Goal: Task Accomplishment & Management: Manage account settings

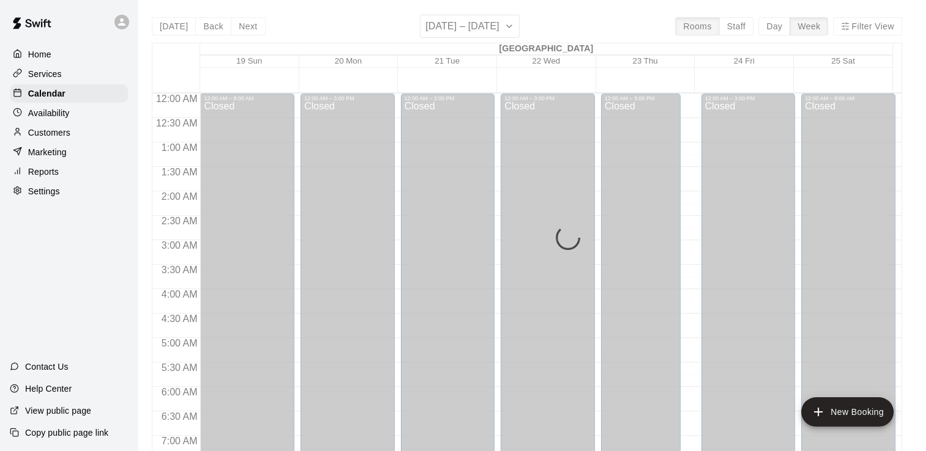
scroll to position [802, 0]
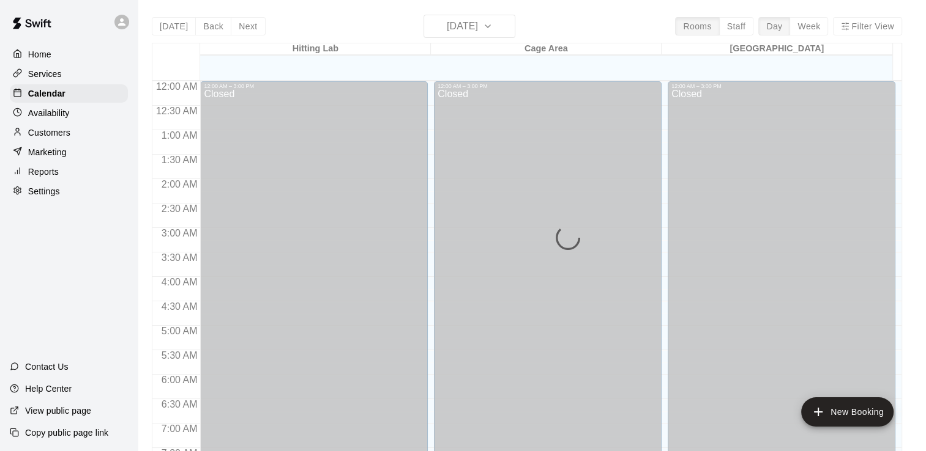
scroll to position [724, 0]
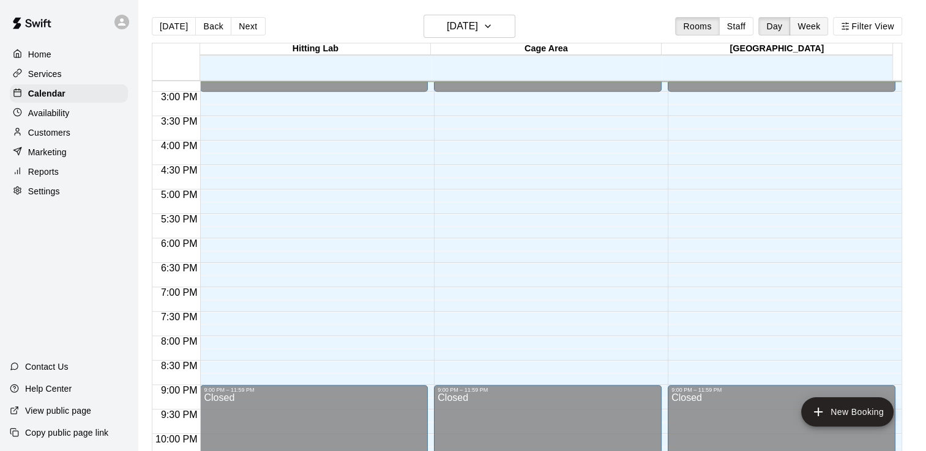
click at [810, 22] on button "Week" at bounding box center [808, 26] width 39 height 18
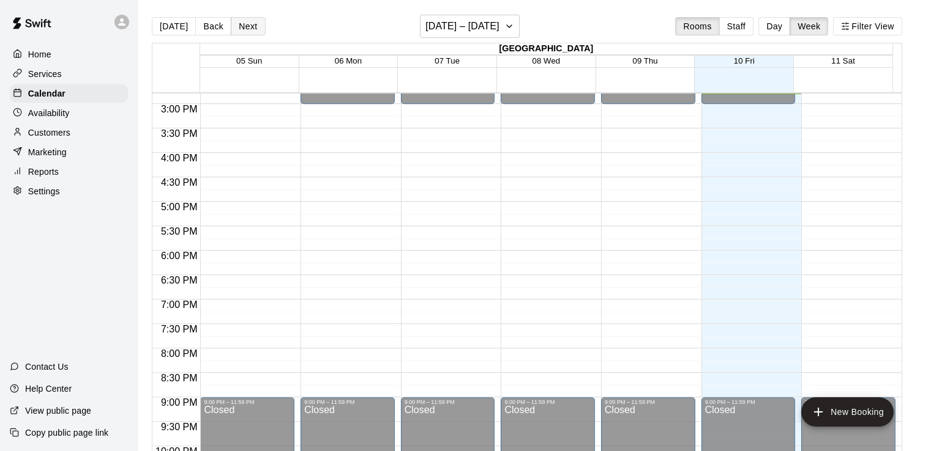
click at [248, 24] on button "Next" at bounding box center [248, 26] width 34 height 18
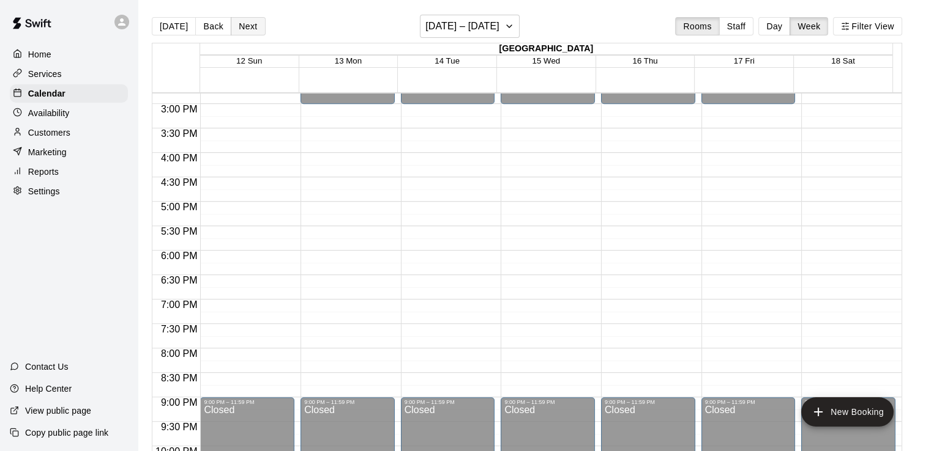
click at [250, 29] on button "Next" at bounding box center [248, 26] width 34 height 18
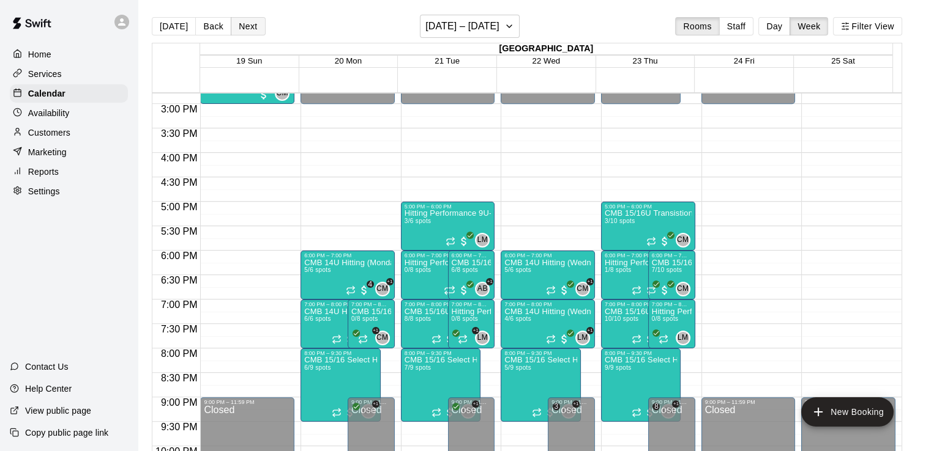
click at [253, 32] on button "Next" at bounding box center [248, 26] width 34 height 18
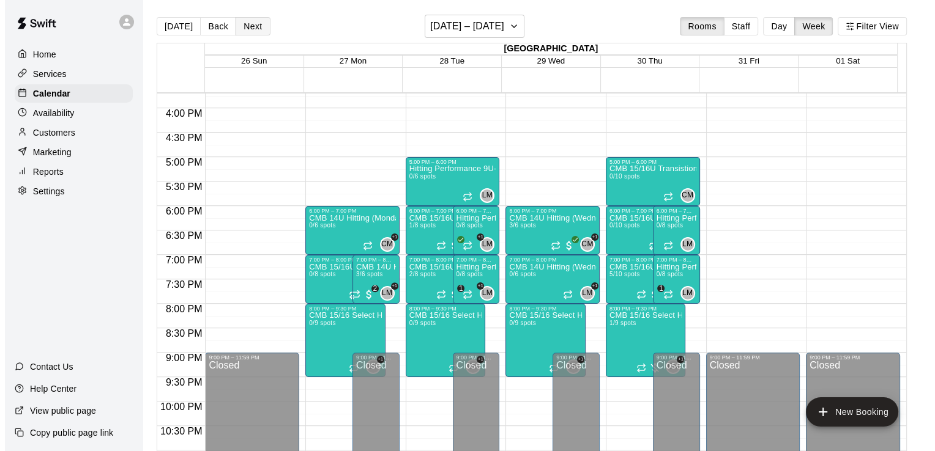
scroll to position [769, 0]
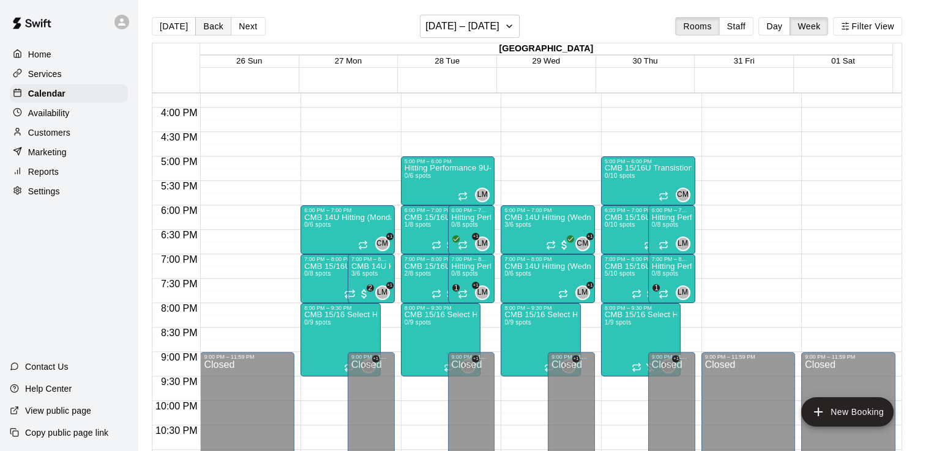
click at [215, 34] on button "Back" at bounding box center [213, 26] width 36 height 18
click at [247, 23] on button "Next" at bounding box center [248, 26] width 34 height 18
click at [210, 23] on button "Back" at bounding box center [213, 26] width 36 height 18
click at [252, 25] on button "Next" at bounding box center [248, 26] width 34 height 18
click at [624, 326] on span "1/9 spots" at bounding box center [617, 322] width 27 height 7
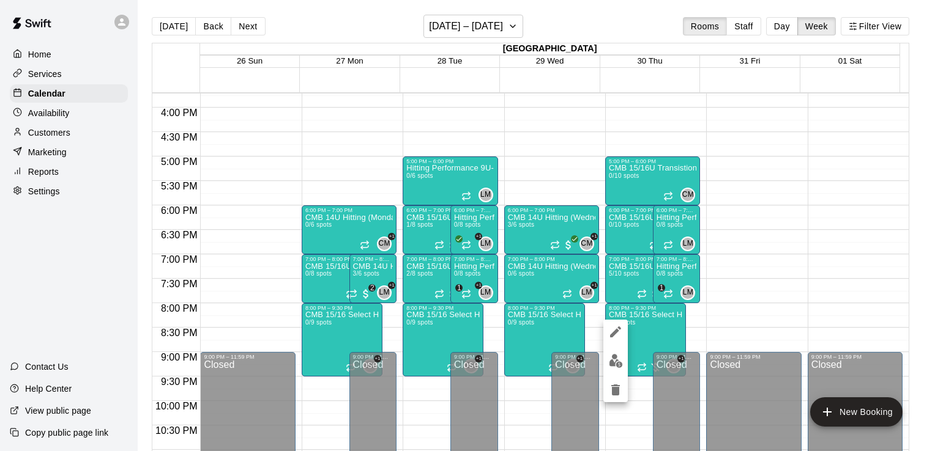
click at [620, 272] on div at bounding box center [467, 225] width 935 height 451
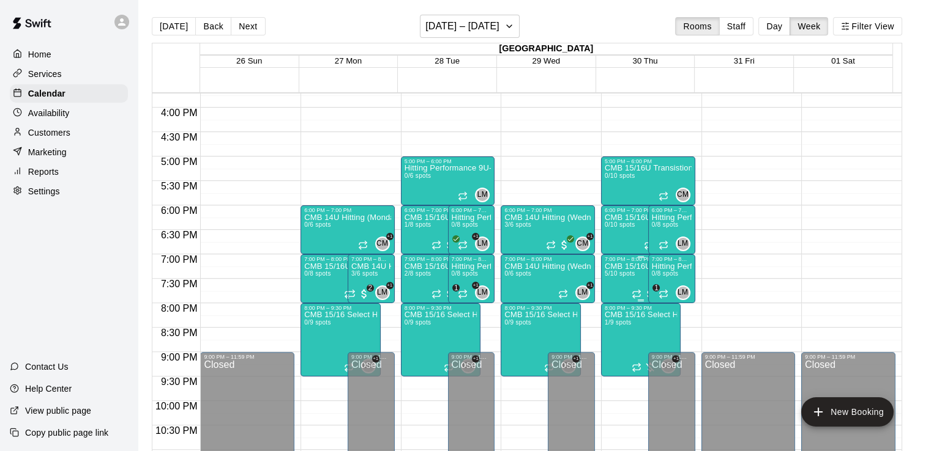
click at [617, 274] on span "5/10 spots" at bounding box center [619, 273] width 30 height 7
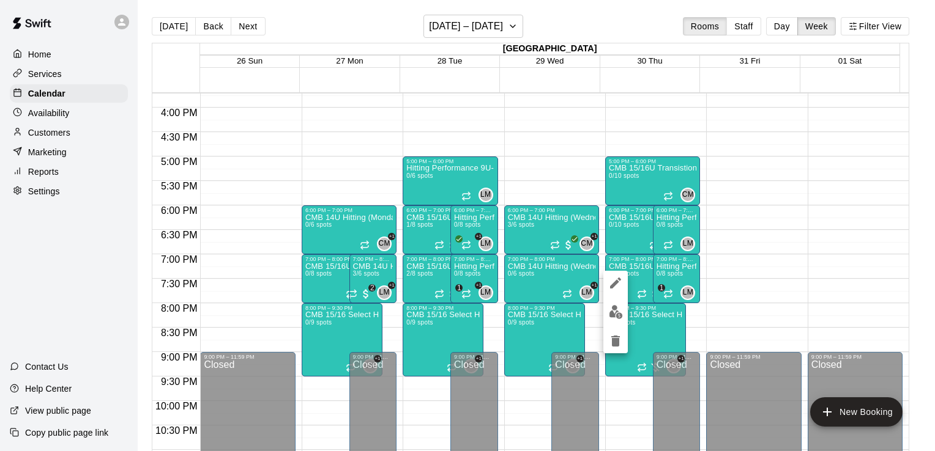
click at [613, 314] on img "edit" at bounding box center [616, 312] width 14 height 14
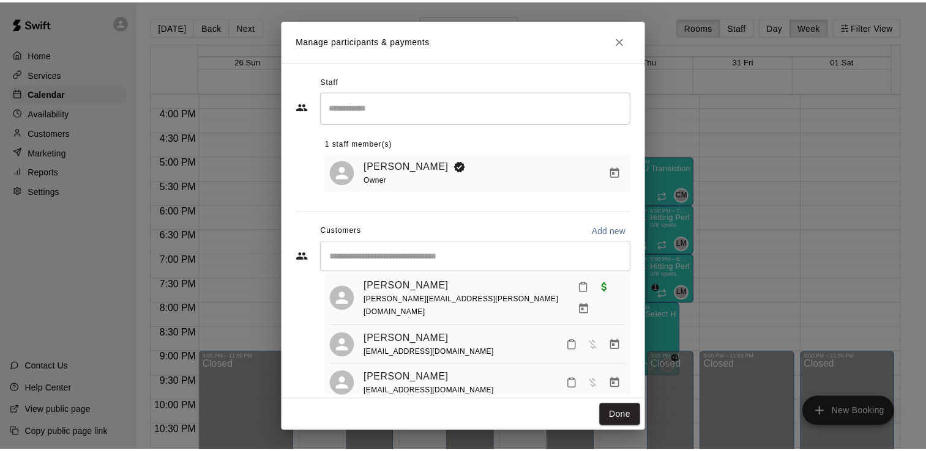
scroll to position [32, 0]
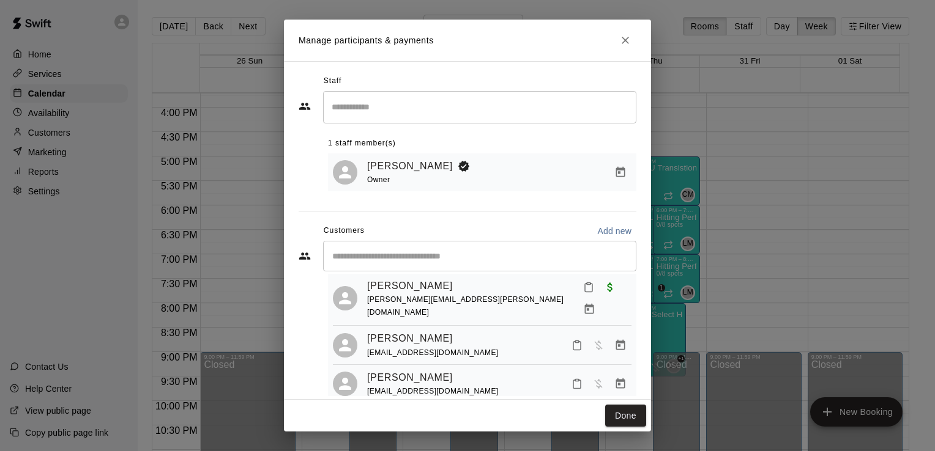
click at [616, 340] on icon "Manage bookings & payment" at bounding box center [620, 345] width 9 height 10
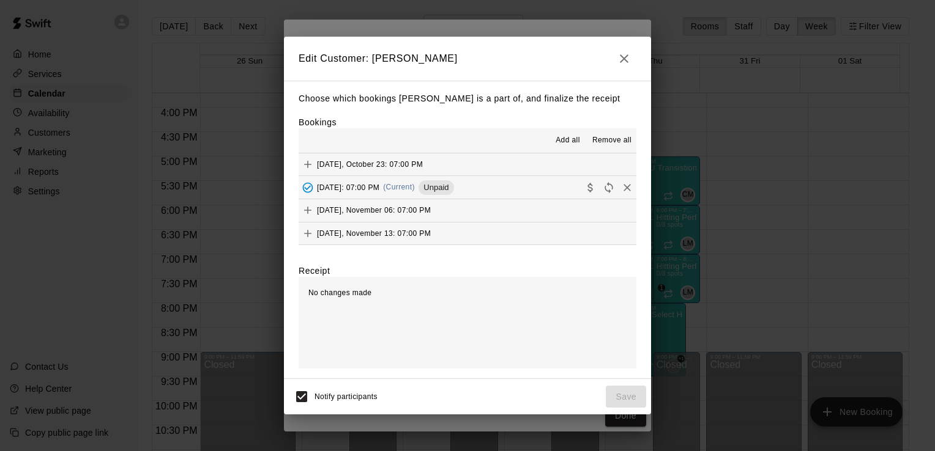
click at [624, 54] on icon "button" at bounding box center [624, 58] width 15 height 15
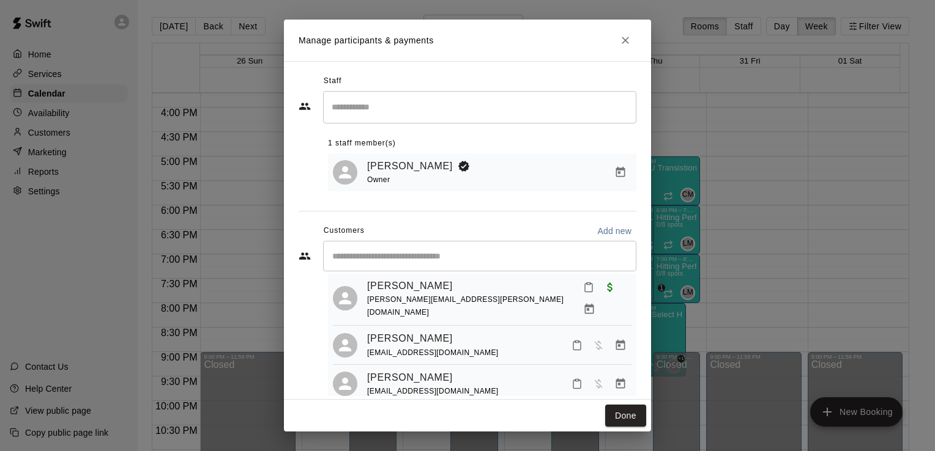
click at [625, 40] on icon "Close" at bounding box center [625, 40] width 7 height 7
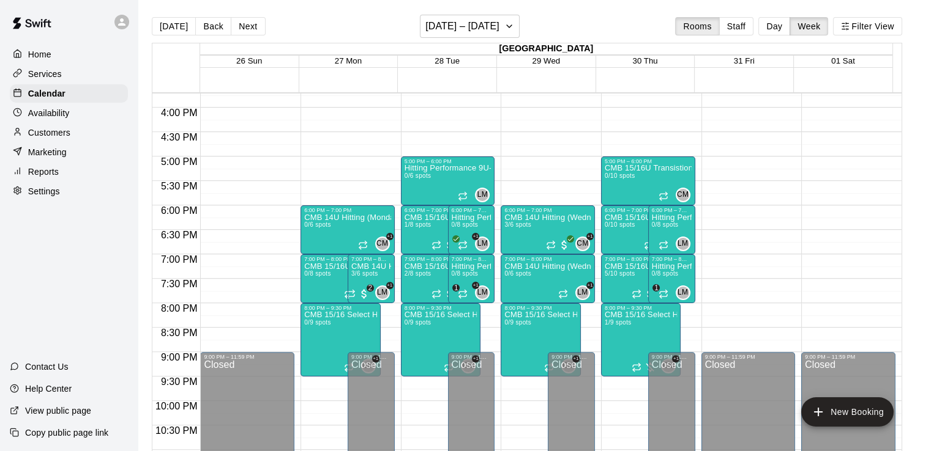
click at [39, 76] on p "Services" at bounding box center [45, 74] width 34 height 12
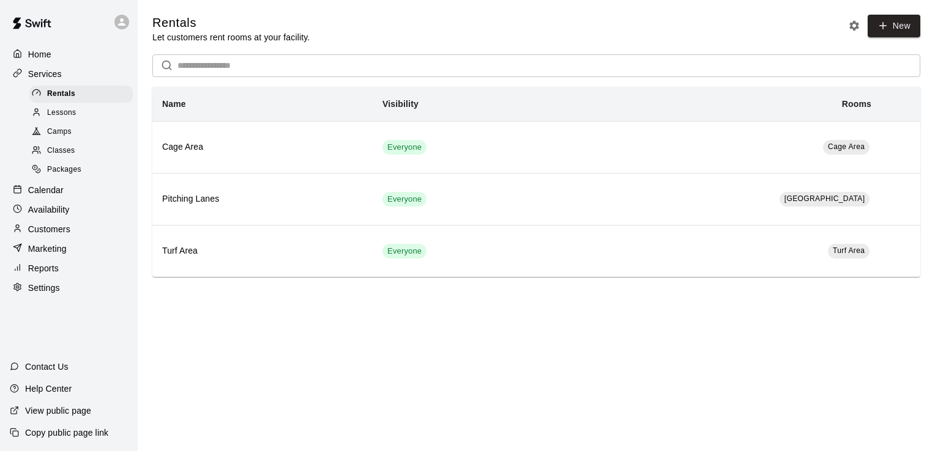
click at [61, 157] on span "Classes" at bounding box center [61, 151] width 28 height 12
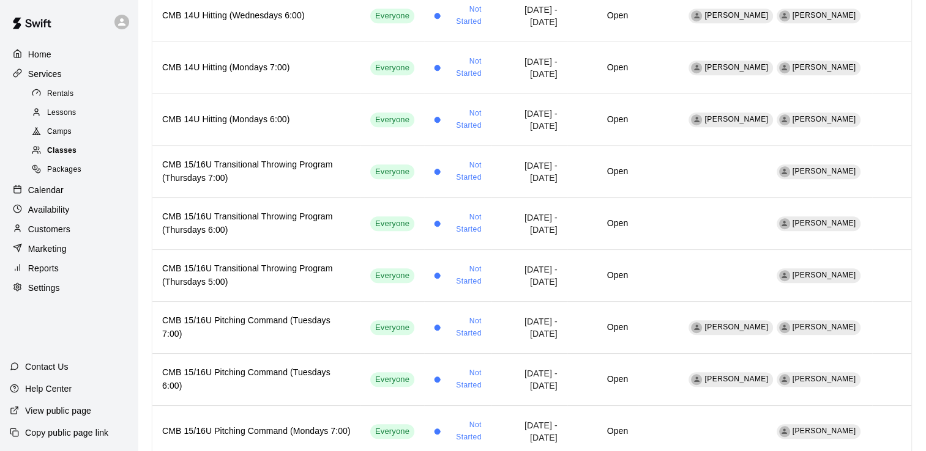
scroll to position [797, 0]
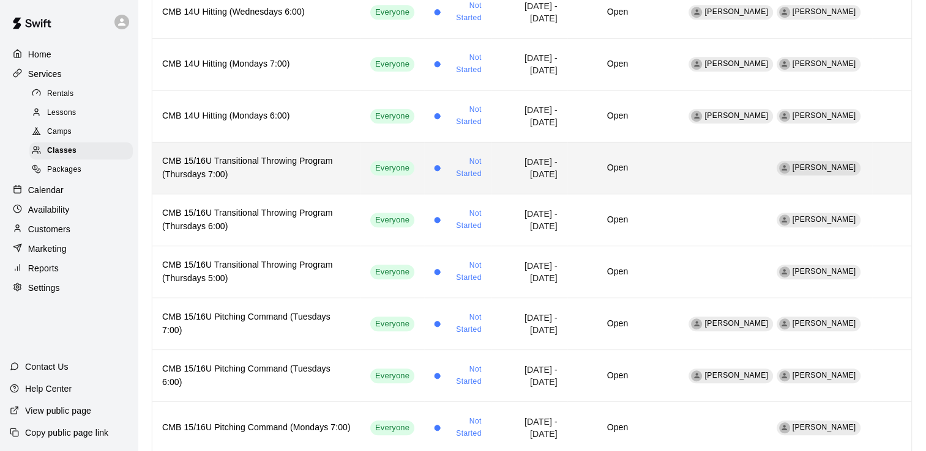
click at [253, 157] on h6 "CMB 15/16U Transitional Throwing Program (Thursdays 7:00)" at bounding box center [256, 168] width 188 height 27
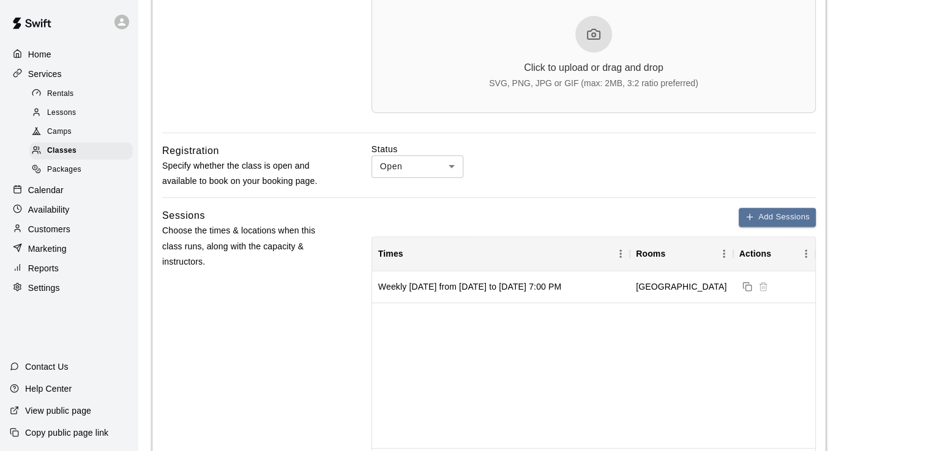
scroll to position [447, 0]
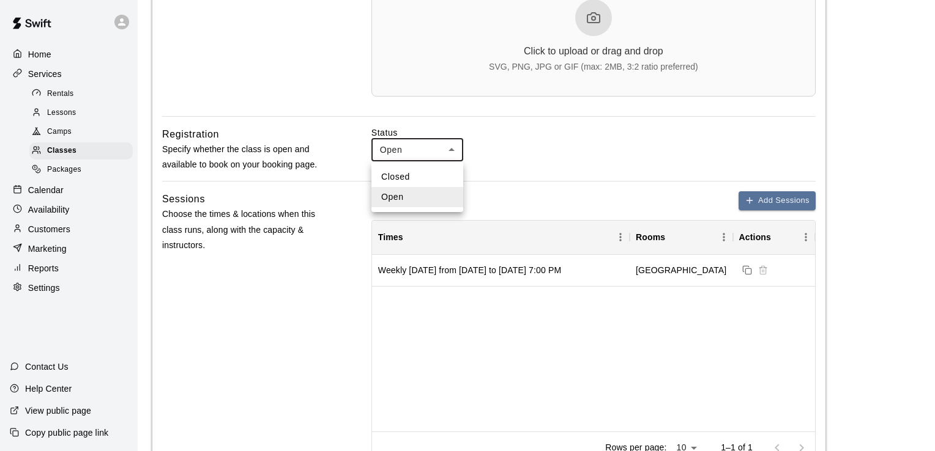
click at [411, 174] on li "Closed" at bounding box center [417, 177] width 92 height 20
type input "******"
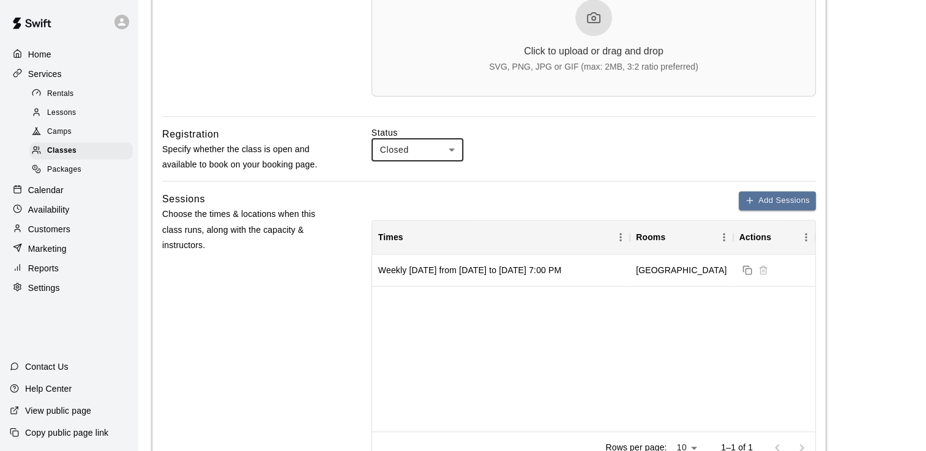
click at [606, 311] on div "Weekly [DATE] from [DATE] to [DATE] 7:00 PM [GEOGRAPHIC_DATA]" at bounding box center [593, 343] width 443 height 177
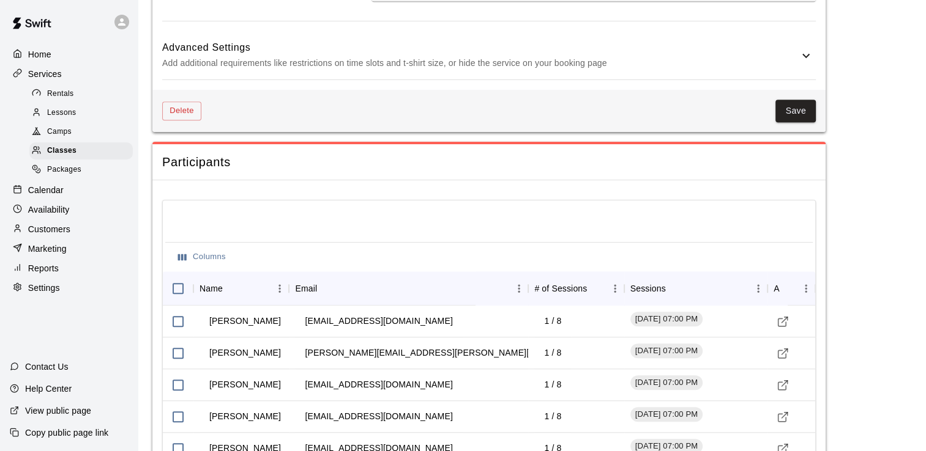
scroll to position [1052, 0]
click at [800, 115] on button "Save" at bounding box center [795, 110] width 40 height 23
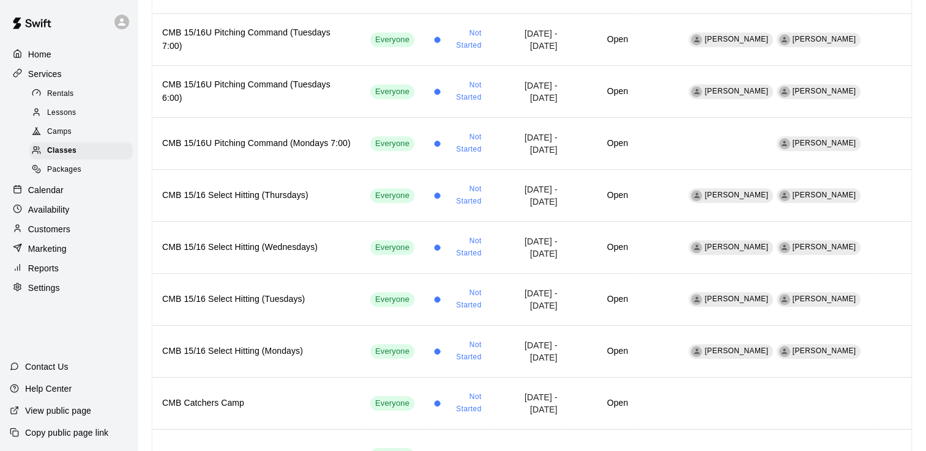
scroll to position [1082, 0]
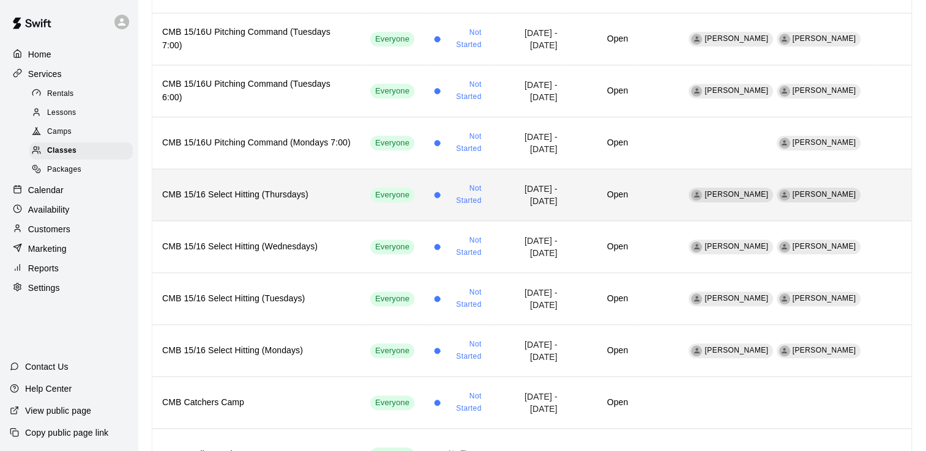
click at [253, 188] on h6 "CMB 15/16 Select Hitting (Thursdays)" at bounding box center [256, 194] width 188 height 13
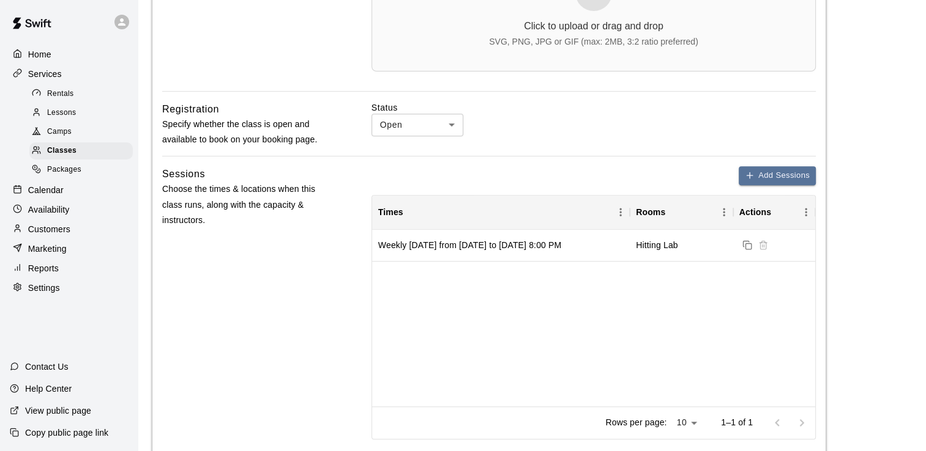
scroll to position [472, 0]
click at [458, 124] on body "**********" at bounding box center [463, 402] width 926 height 1748
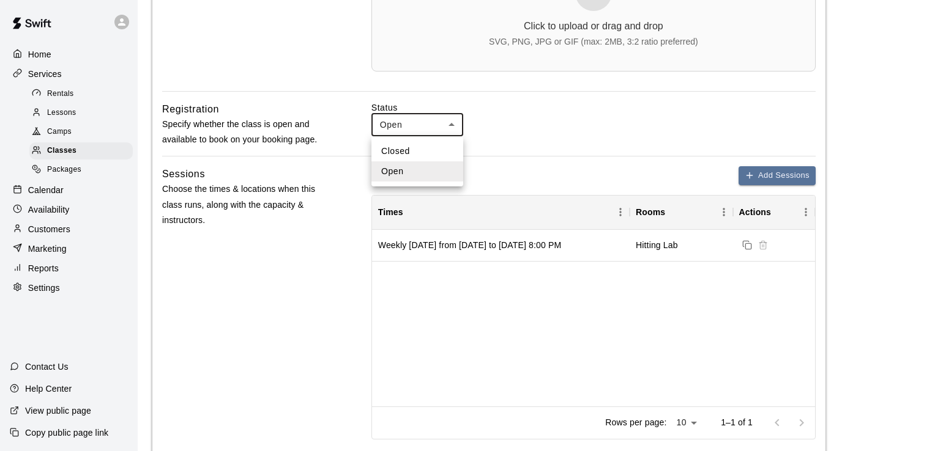
click at [411, 149] on li "Closed" at bounding box center [417, 151] width 92 height 20
type input "******"
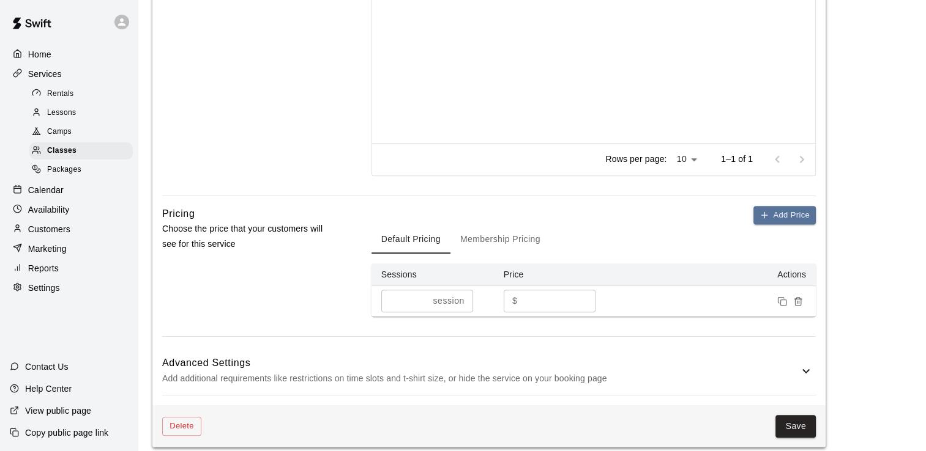
scroll to position [721, 0]
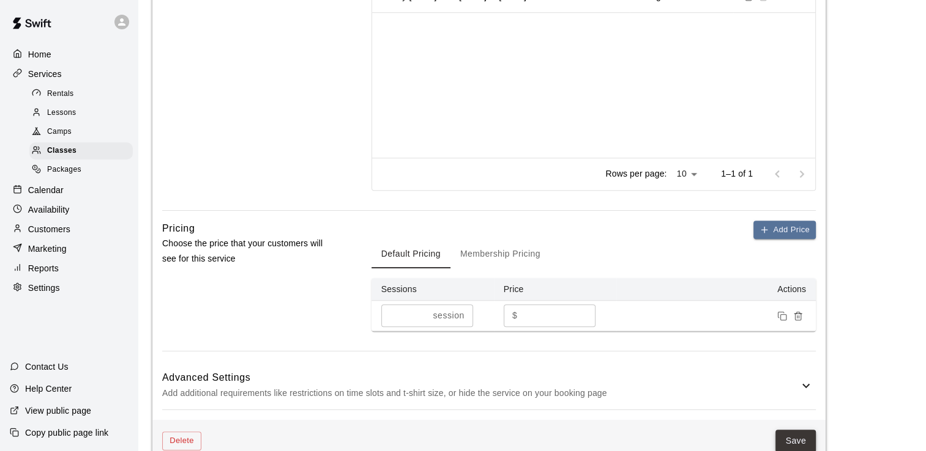
click at [808, 442] on button "Save" at bounding box center [795, 441] width 40 height 23
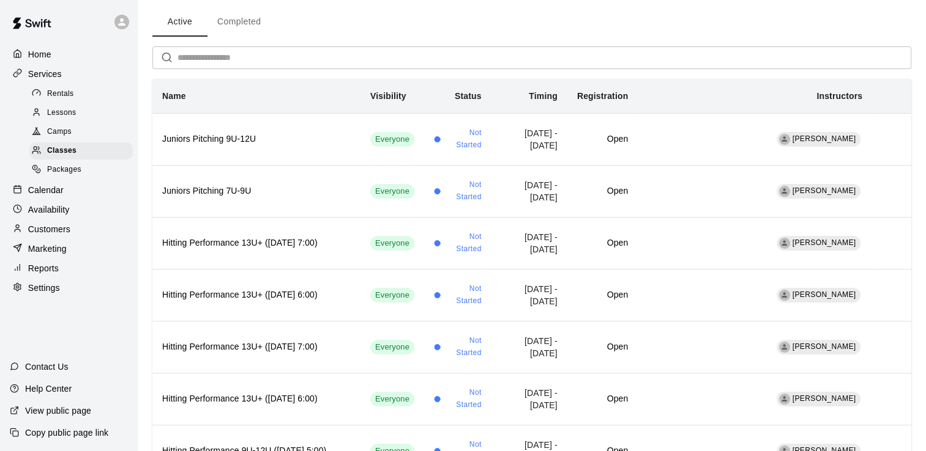
scroll to position [46, 0]
